Goal: Information Seeking & Learning: Learn about a topic

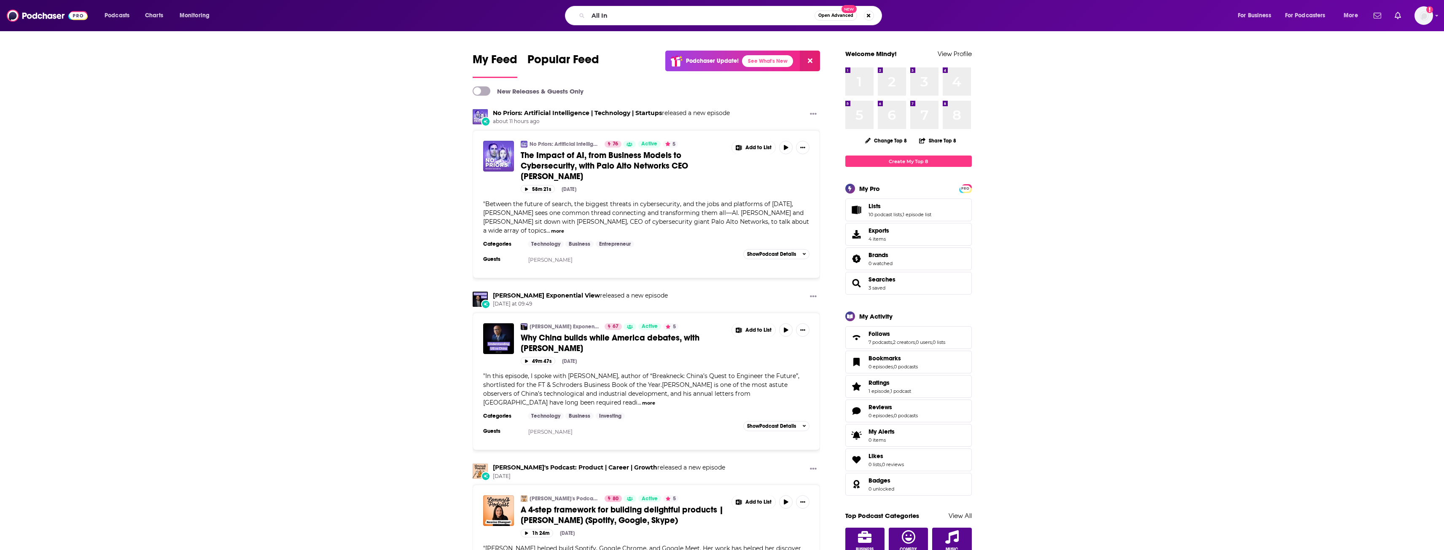
click at [616, 17] on input "All In" at bounding box center [701, 15] width 226 height 13
type input "All In"
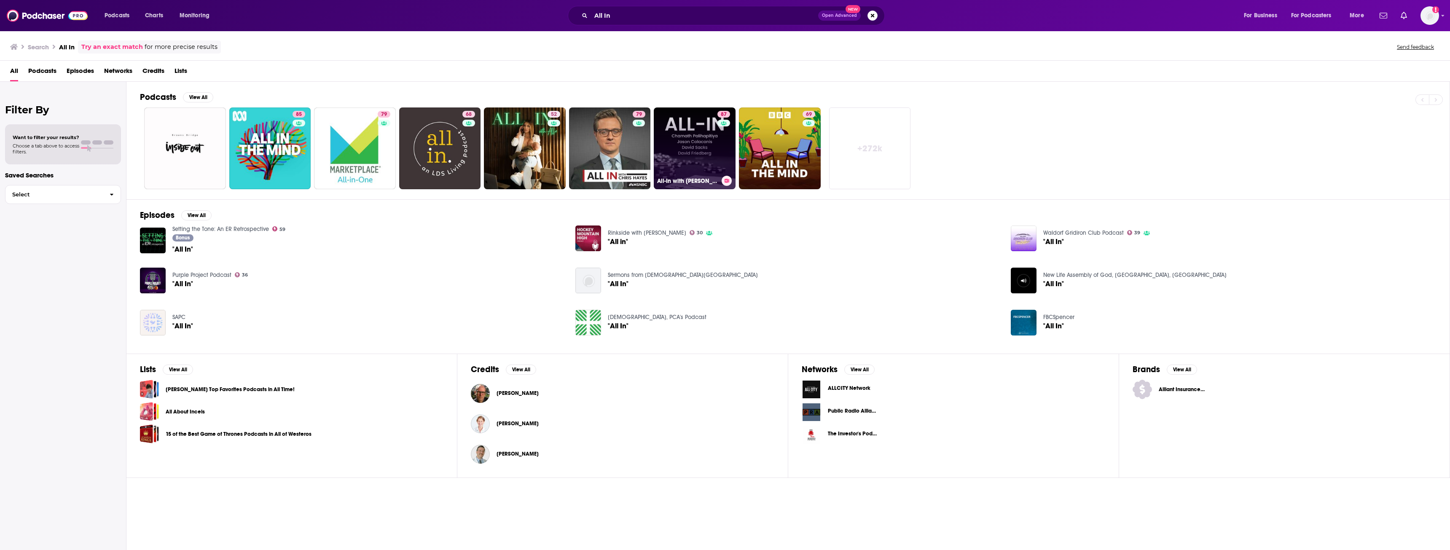
click at [707, 156] on link "87 All-In with [PERSON_NAME], [PERSON_NAME] & [PERSON_NAME]" at bounding box center [695, 149] width 82 height 82
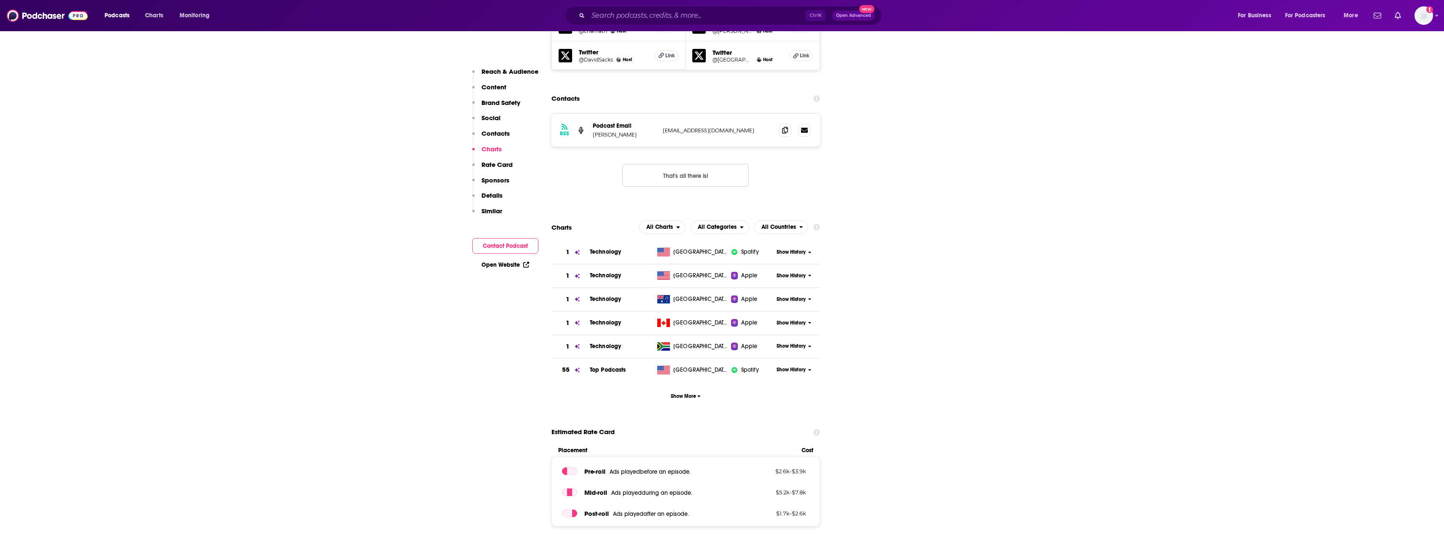
scroll to position [801, 0]
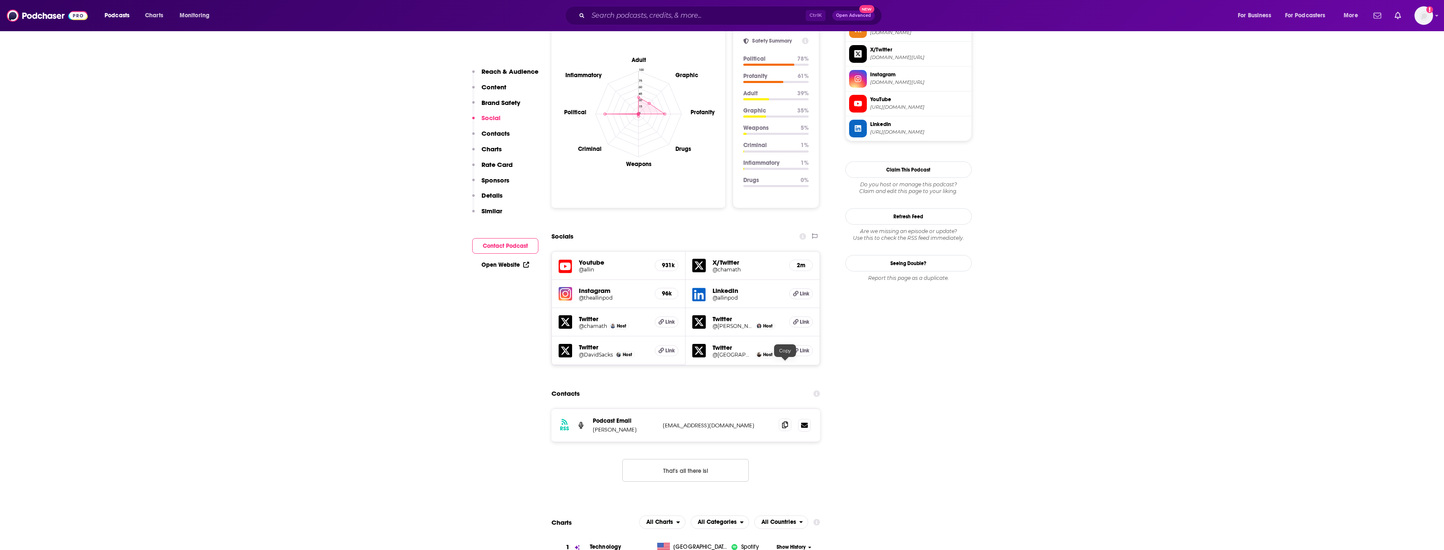
click at [780, 419] on span at bounding box center [785, 425] width 13 height 13
